Goal: Navigation & Orientation: Understand site structure

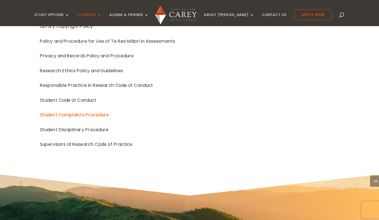
scroll to position [761, 0]
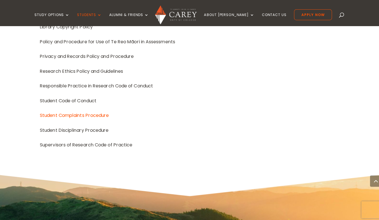
click at [191, 17] on img at bounding box center [175, 14] width 41 height 19
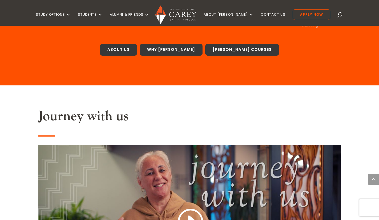
scroll to position [378, 0]
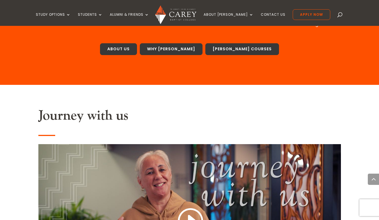
click at [234, 49] on link "[PERSON_NAME] Courses" at bounding box center [243, 49] width 74 height 12
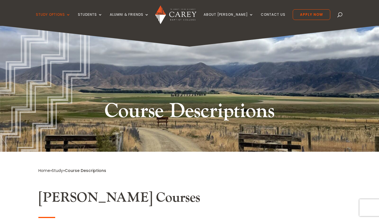
click at [192, 15] on img at bounding box center [175, 14] width 41 height 19
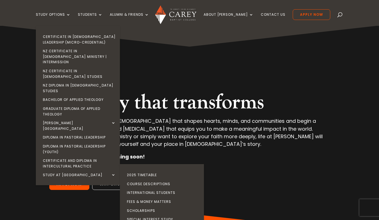
click at [156, 106] on h2 "Theology that transforms" at bounding box center [189, 103] width 280 height 27
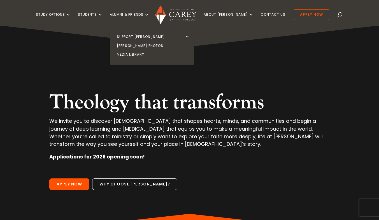
click at [203, 16] on li at bounding box center [178, 14] width 47 height 19
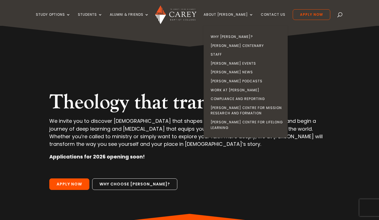
click at [228, 63] on link "[PERSON_NAME] Events" at bounding box center [247, 63] width 84 height 9
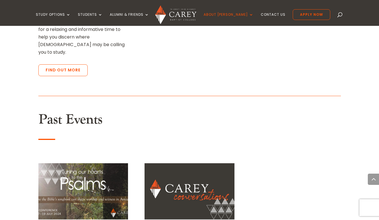
scroll to position [566, 0]
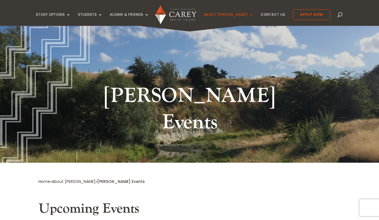
scroll to position [0, 0]
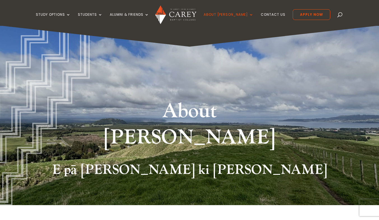
click at [178, 21] on img at bounding box center [175, 14] width 41 height 19
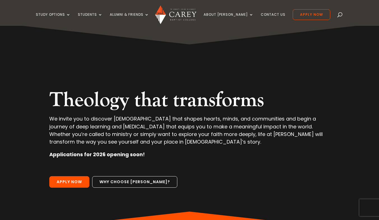
scroll to position [3, 0]
click at [87, 46] on div "Theology that transforms We invite you to discover theology that shapes hearts,…" at bounding box center [190, 127] width 334 height 209
click at [87, 47] on div "Theology that transforms We invite you to discover theology that shapes hearts,…" at bounding box center [190, 127] width 334 height 209
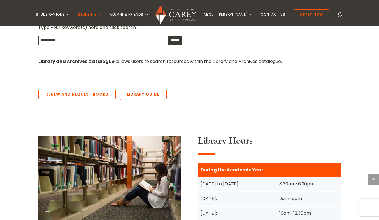
scroll to position [447, 0]
